Goal: Task Accomplishment & Management: Manage account settings

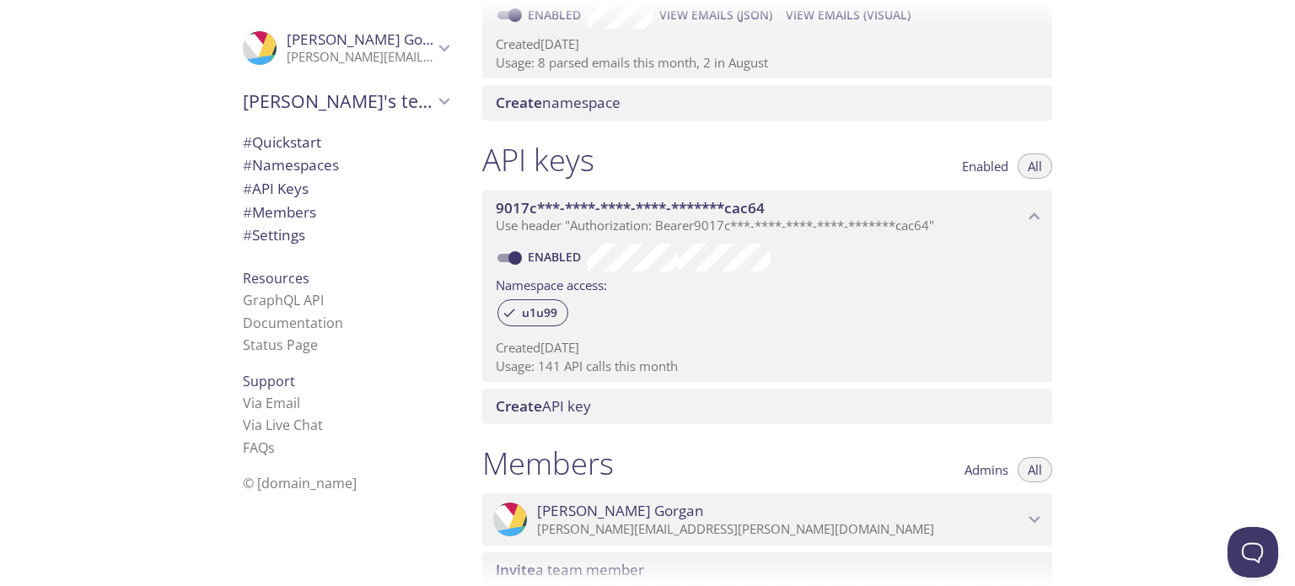
scroll to position [337, 0]
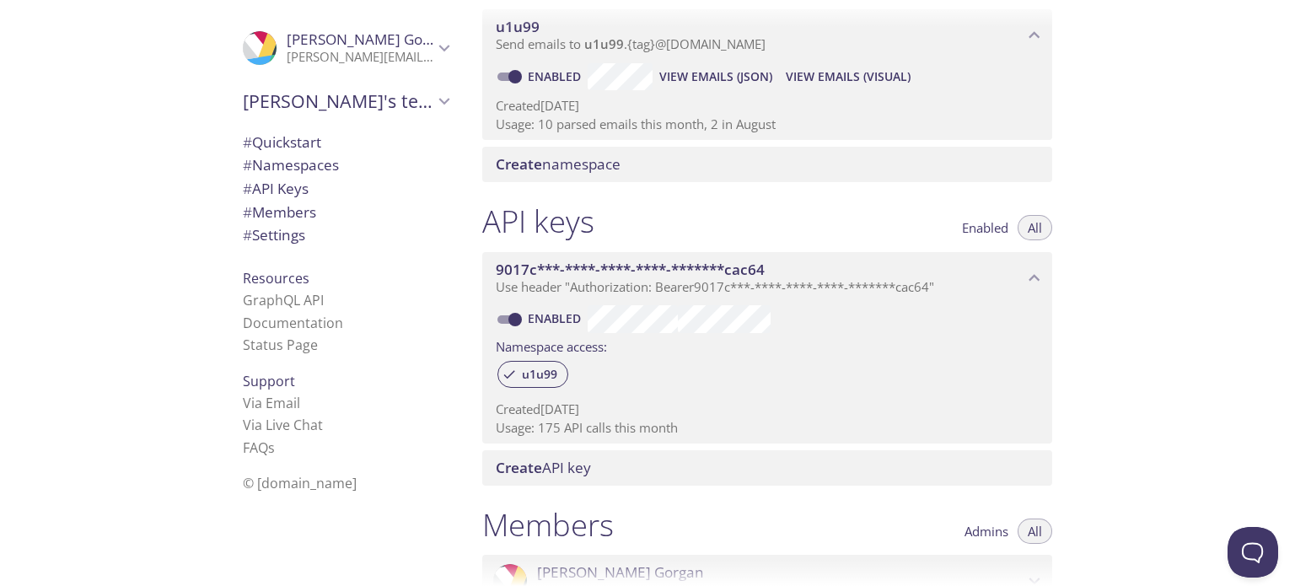
scroll to position [84, 0]
